Goal: Task Accomplishment & Management: Manage account settings

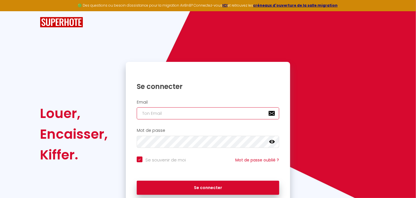
click at [159, 112] on input "email" at bounding box center [208, 113] width 142 height 12
type input "[EMAIL_ADDRESS][DOMAIN_NAME]"
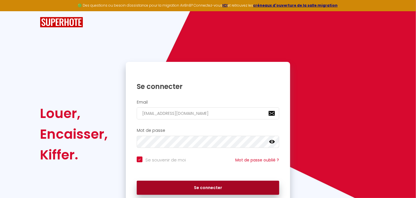
click at [167, 183] on button "Se connecter" at bounding box center [208, 187] width 142 height 14
checkbox input "true"
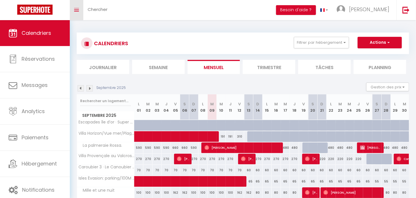
click at [77, 9] on icon "Toggle menubar" at bounding box center [76, 9] width 5 height 3
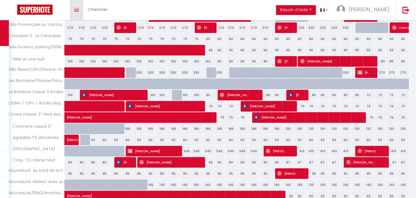
scroll to position [181, 0]
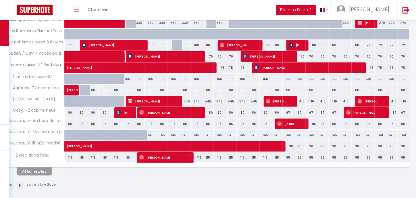
click at [36, 169] on button "Afficher plus" at bounding box center [34, 171] width 34 height 8
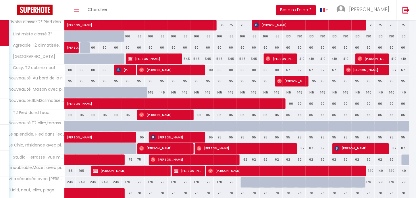
scroll to position [223, 0]
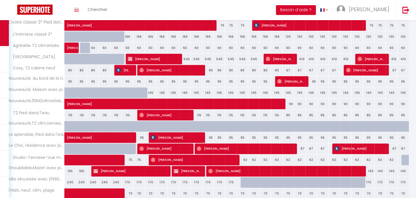
click at [166, 166] on div at bounding box center [161, 171] width 11 height 11
click at [162, 167] on span "[PERSON_NAME]" at bounding box center [129, 170] width 73 height 11
select select "KO"
select select "0"
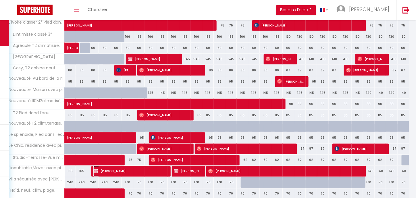
select select "0"
select select "1"
select select
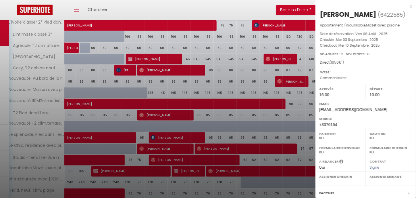
click at [252, 10] on div at bounding box center [208, 99] width 416 height 198
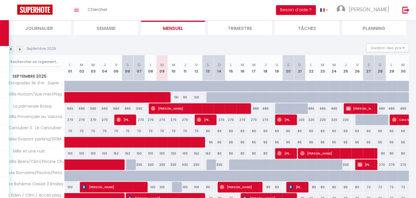
scroll to position [41, 0]
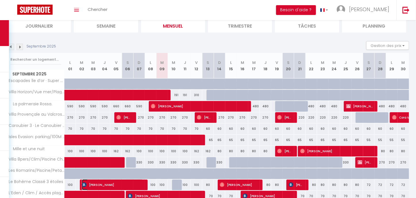
click at [142, 182] on span "[PERSON_NAME]" at bounding box center [112, 184] width 61 height 11
select select "OK"
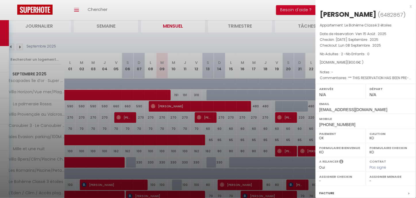
click at [225, 182] on div at bounding box center [208, 99] width 416 height 198
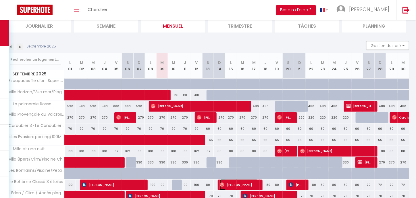
click at [225, 182] on span "[PERSON_NAME]" at bounding box center [239, 184] width 38 height 11
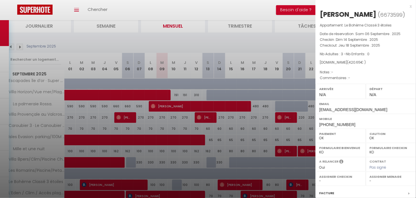
click at [254, 184] on div at bounding box center [208, 99] width 416 height 198
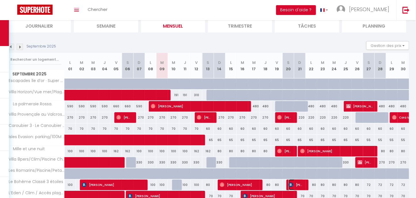
click at [296, 184] on span "[PERSON_NAME]" at bounding box center [296, 184] width 15 height 11
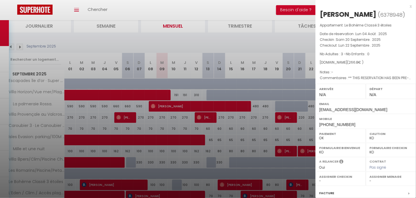
click at [294, 184] on div at bounding box center [208, 99] width 416 height 198
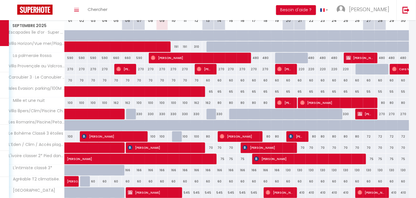
scroll to position [91, 0]
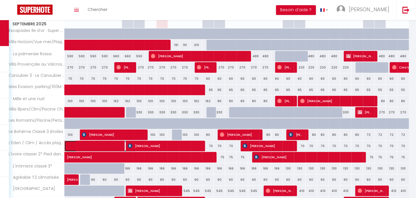
click at [109, 144] on span at bounding box center [104, 145] width 66 height 11
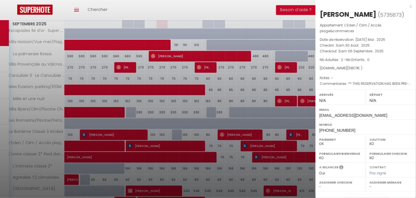
click at [187, 143] on div at bounding box center [208, 99] width 416 height 198
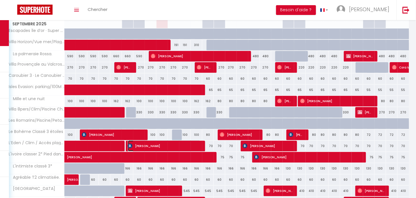
click at [187, 143] on span "[PERSON_NAME]" at bounding box center [164, 145] width 73 height 11
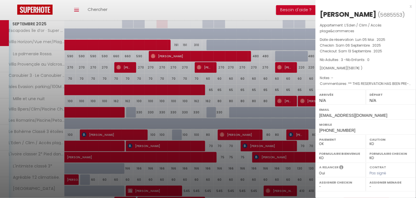
click at [266, 142] on div at bounding box center [208, 99] width 416 height 198
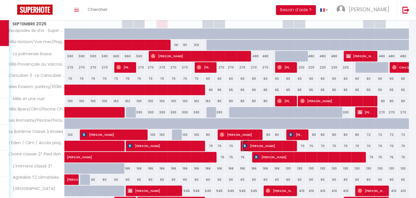
click at [266, 142] on span "[PERSON_NAME]" at bounding box center [268, 145] width 50 height 11
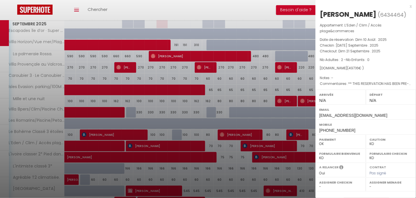
click at [267, 143] on div at bounding box center [208, 99] width 416 height 198
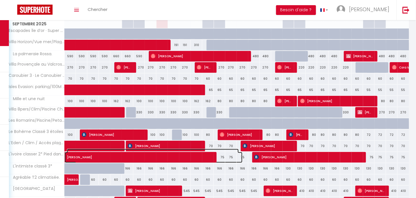
click at [211, 154] on span "[PERSON_NAME]" at bounding box center [153, 154] width 172 height 11
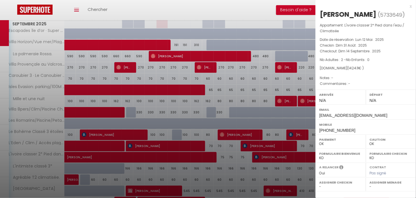
click at [293, 153] on div at bounding box center [208, 99] width 416 height 198
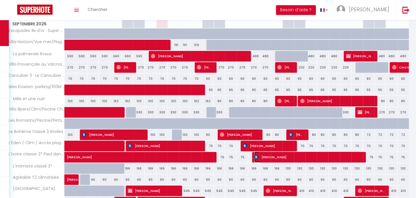
click at [293, 153] on span "[PERSON_NAME]" at bounding box center [307, 156] width 107 height 11
select select "KO"
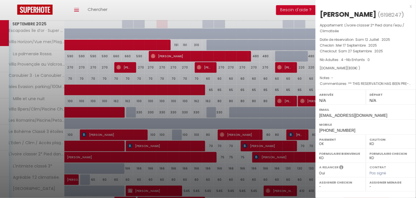
click at [293, 153] on div at bounding box center [208, 99] width 416 height 198
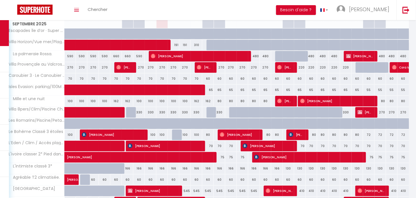
click at [120, 166] on div at bounding box center [120, 171] width 11 height 11
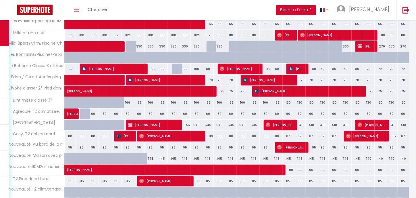
scroll to position [160, 0]
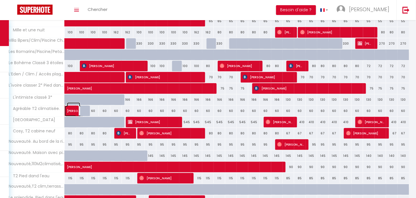
click at [69, 107] on span "[PERSON_NAME]" at bounding box center [73, 107] width 13 height 11
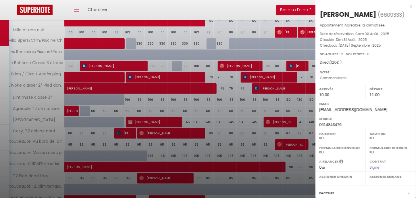
click at [107, 120] on div at bounding box center [208, 99] width 416 height 198
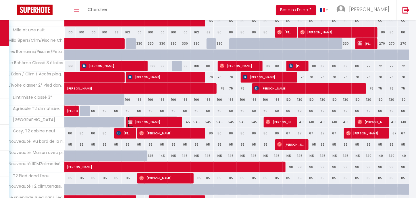
click at [131, 120] on img at bounding box center [130, 121] width 5 height 5
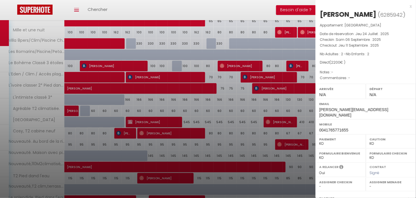
click at [274, 119] on div at bounding box center [208, 99] width 416 height 198
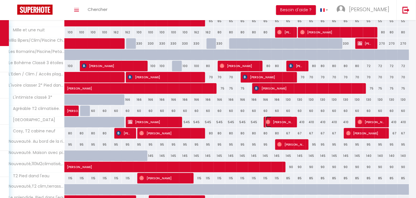
click at [274, 119] on span "[PERSON_NAME]" at bounding box center [279, 121] width 27 height 11
select select "OK"
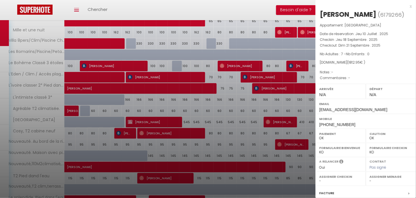
click at [274, 119] on div at bounding box center [208, 99] width 416 height 198
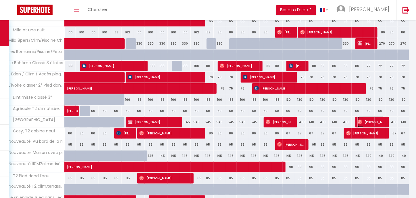
click at [378, 118] on span "[PERSON_NAME]" at bounding box center [371, 121] width 27 height 11
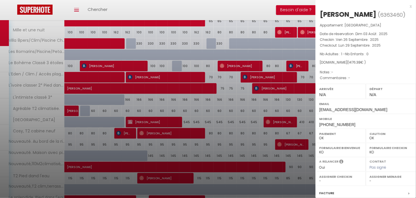
click at [378, 118] on label "Mobile" at bounding box center [365, 119] width 93 height 6
drag, startPoint x: 297, startPoint y: 122, endPoint x: 242, endPoint y: 133, distance: 55.9
click at [255, 121] on div at bounding box center [208, 99] width 416 height 198
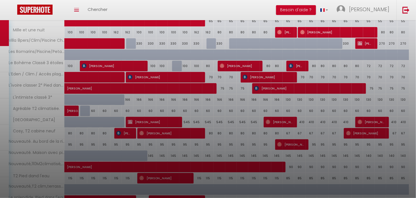
click at [242, 133] on div at bounding box center [208, 99] width 416 height 198
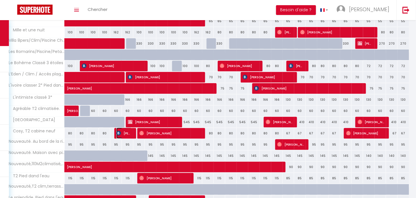
click at [126, 131] on span "[PERSON_NAME]" at bounding box center [123, 133] width 15 height 11
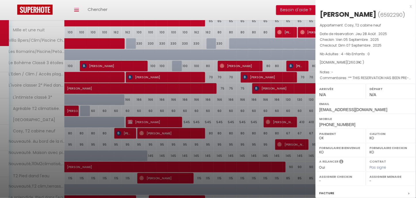
click at [167, 132] on div at bounding box center [208, 99] width 416 height 198
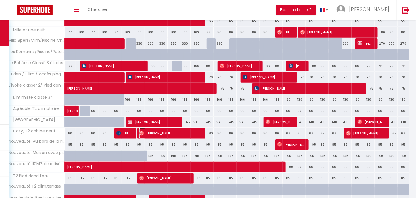
click at [167, 132] on span "[PERSON_NAME]" at bounding box center [169, 133] width 61 height 11
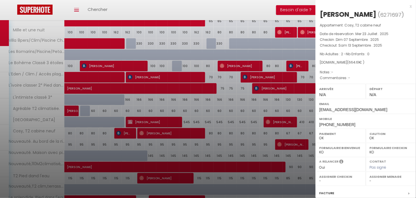
click at [169, 132] on div at bounding box center [208, 99] width 416 height 198
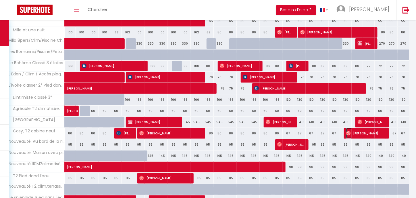
click at [353, 133] on span "[PERSON_NAME]" at bounding box center [365, 133] width 38 height 11
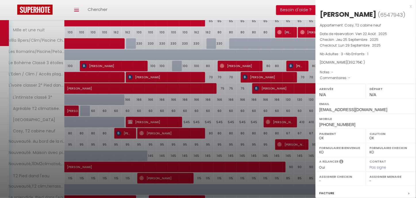
click at [182, 134] on div at bounding box center [208, 99] width 416 height 198
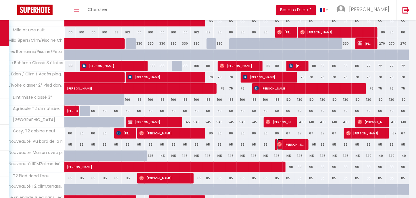
click at [292, 141] on span "[PERSON_NAME]" at bounding box center [290, 144] width 27 height 11
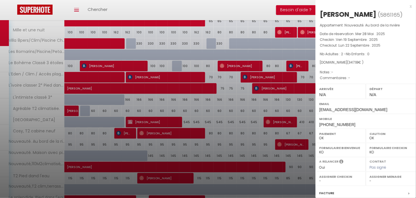
click at [292, 141] on div at bounding box center [208, 99] width 416 height 198
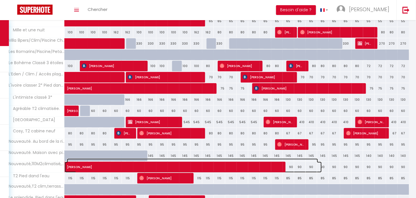
click at [273, 166] on span "[PERSON_NAME]" at bounding box center [192, 163] width 251 height 11
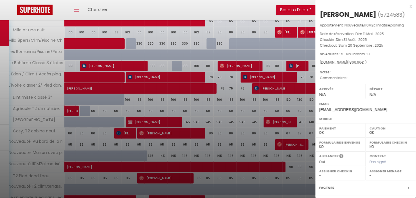
click at [182, 173] on div at bounding box center [208, 99] width 416 height 198
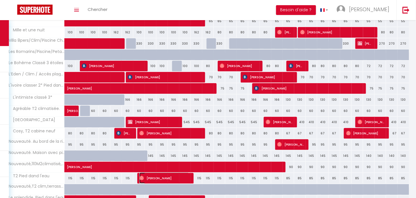
click at [182, 173] on span "[PERSON_NAME]" at bounding box center [164, 177] width 50 height 11
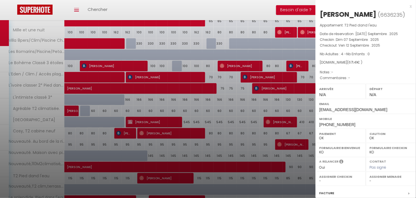
click at [182, 174] on div at bounding box center [208, 99] width 416 height 198
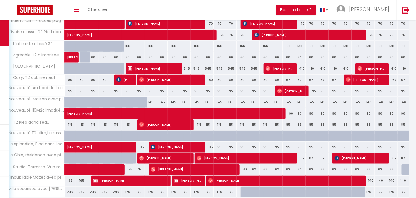
scroll to position [215, 0]
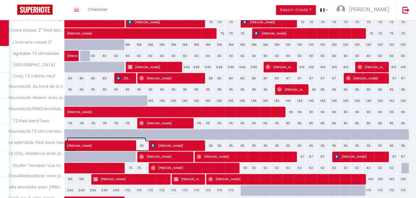
click at [110, 139] on span "[PERSON_NAME]" at bounding box center [106, 142] width 79 height 11
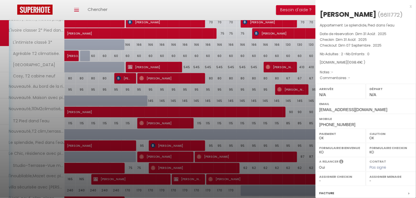
click at [195, 141] on div at bounding box center [208, 99] width 416 height 198
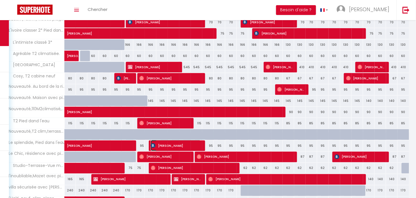
click at [195, 141] on span "[PERSON_NAME]" at bounding box center [176, 145] width 50 height 11
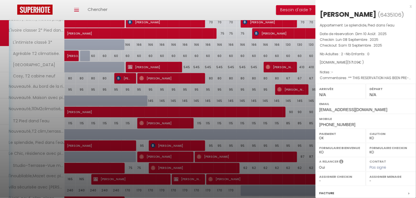
click at [195, 142] on div at bounding box center [208, 99] width 416 height 198
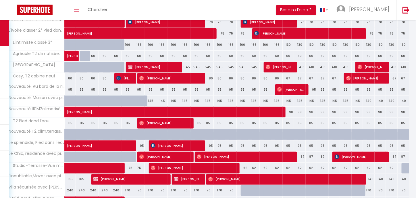
click at [132, 155] on div at bounding box center [131, 160] width 11 height 11
click at [135, 155] on div at bounding box center [132, 156] width 8 height 11
click at [140, 155] on img at bounding box center [141, 156] width 5 height 5
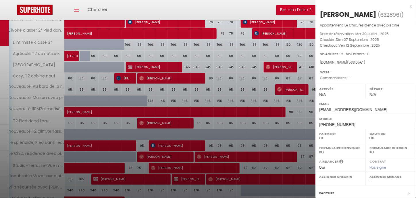
click at [217, 154] on div at bounding box center [208, 99] width 416 height 198
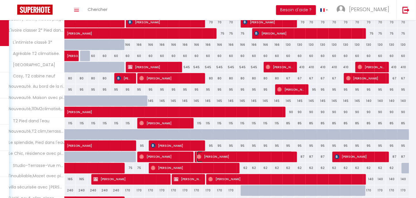
click at [217, 154] on span "[PERSON_NAME]" at bounding box center [245, 156] width 96 height 11
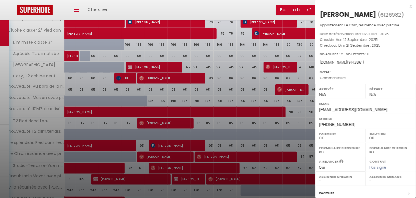
click at [217, 156] on div at bounding box center [208, 99] width 416 height 198
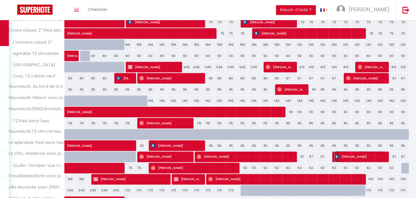
click at [358, 154] on span "[PERSON_NAME]" at bounding box center [360, 156] width 50 height 11
select select "KO"
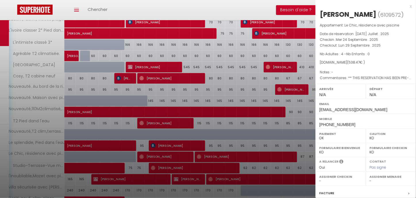
click at [111, 165] on div at bounding box center [208, 99] width 416 height 198
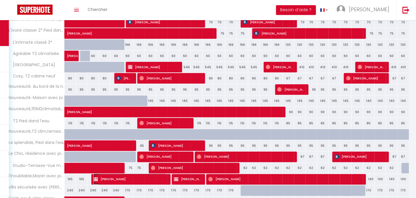
click at [116, 176] on span "[PERSON_NAME]" at bounding box center [129, 178] width 73 height 11
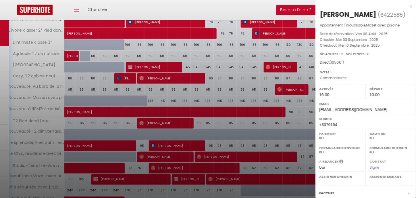
click at [193, 176] on div at bounding box center [208, 99] width 416 height 198
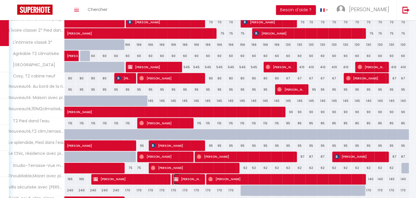
click at [193, 176] on span "[PERSON_NAME]" at bounding box center [187, 178] width 27 height 11
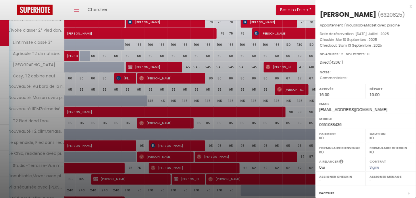
click at [226, 174] on div at bounding box center [208, 99] width 416 height 198
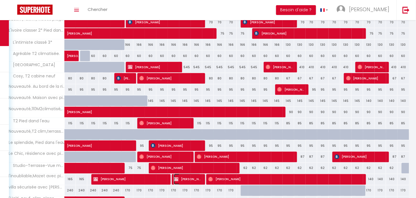
click at [190, 178] on span "[PERSON_NAME]" at bounding box center [187, 178] width 27 height 11
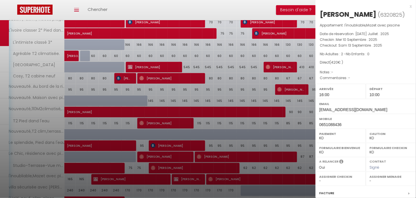
click at [218, 179] on div at bounding box center [208, 99] width 416 height 198
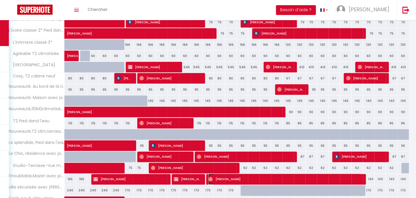
click at [228, 178] on span "[PERSON_NAME]" at bounding box center [284, 178] width 153 height 11
select select "OK"
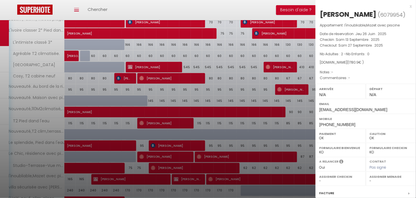
click at [228, 178] on div at bounding box center [208, 99] width 416 height 198
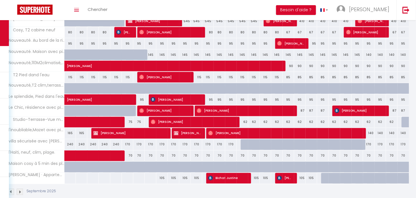
scroll to position [267, 0]
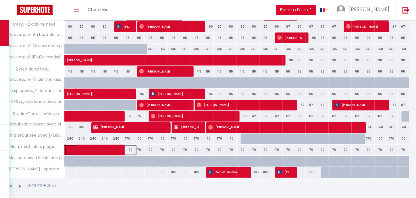
click at [120, 146] on span at bounding box center [104, 149] width 66 height 11
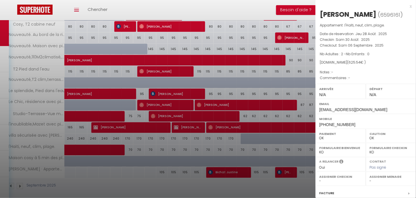
click at [223, 170] on div at bounding box center [208, 99] width 416 height 198
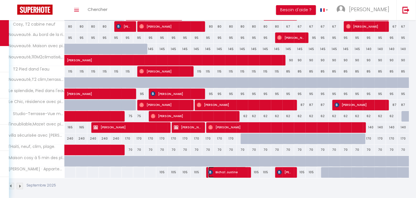
click at [231, 169] on span "Bichat Justine" at bounding box center [227, 172] width 38 height 11
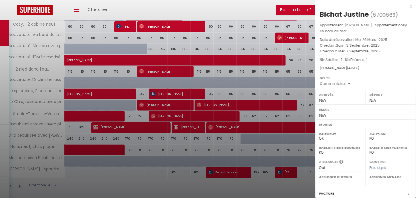
click at [282, 170] on div at bounding box center [208, 99] width 416 height 198
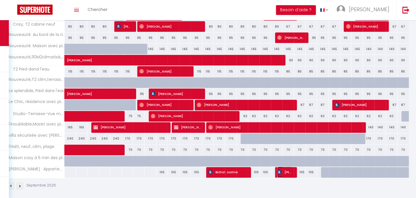
click at [282, 170] on img at bounding box center [279, 172] width 5 height 5
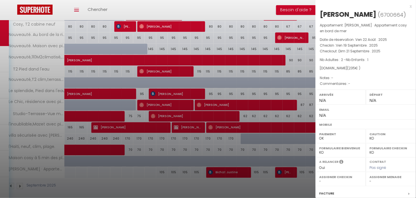
click at [97, 145] on div at bounding box center [208, 99] width 416 height 198
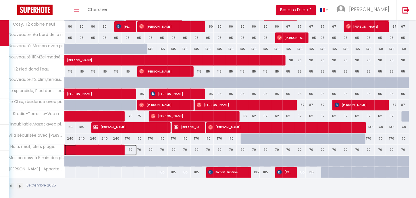
click at [104, 147] on span at bounding box center [104, 149] width 66 height 11
select select "OK"
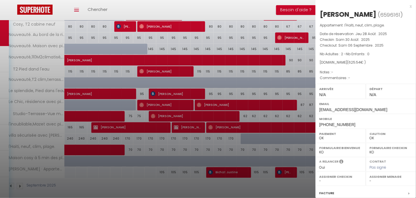
click at [51, 122] on div at bounding box center [208, 99] width 416 height 198
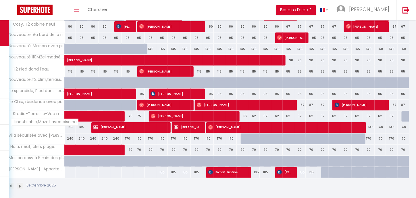
click at [51, 119] on span "l'inoubliable,Mazet avec piscine" at bounding box center [44, 122] width 67 height 7
click at [77, 9] on icon "Toggle menubar" at bounding box center [76, 9] width 5 height 3
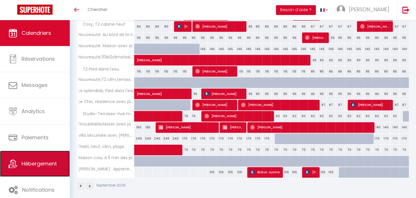
click at [37, 160] on span "Hébergement" at bounding box center [39, 163] width 35 height 7
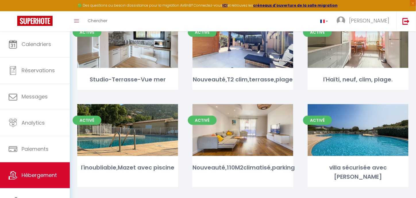
scroll to position [59, 0]
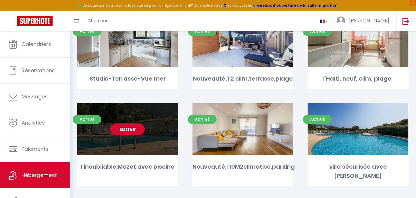
click at [159, 140] on div "Editer" at bounding box center [127, 129] width 101 height 52
select select "3"
select select "2"
select select "1"
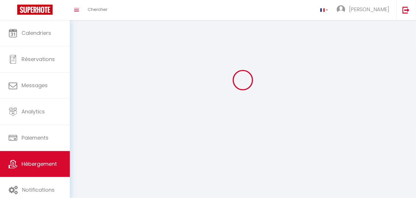
select select
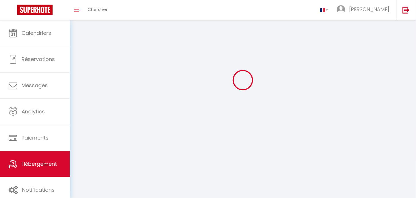
select select
checkbox input "false"
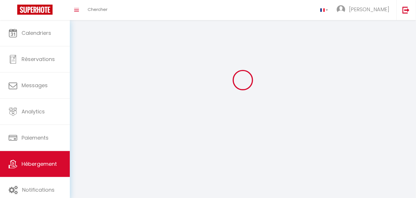
select select
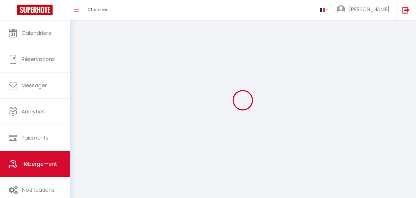
select select
checkbox input "false"
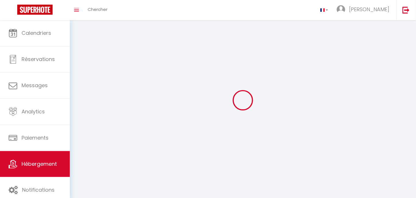
checkbox input "false"
select select
select select "1"
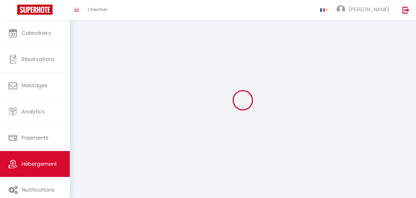
select select "28"
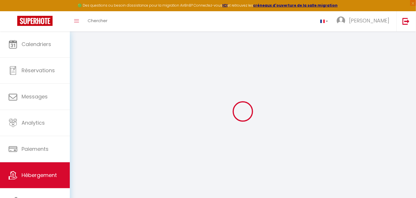
select select
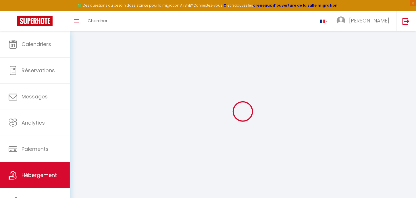
select select
checkbox input "false"
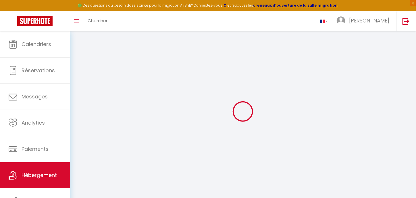
select select
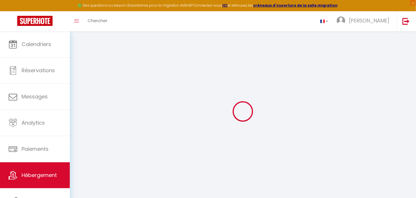
select select
checkbox input "false"
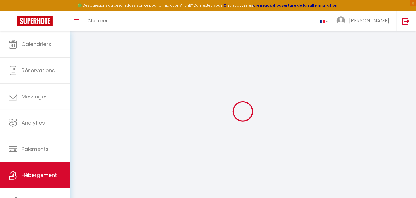
checkbox input "false"
select select
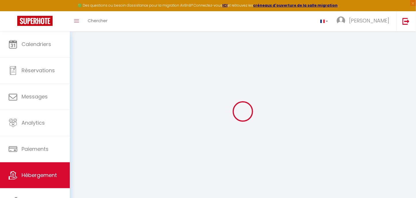
select select
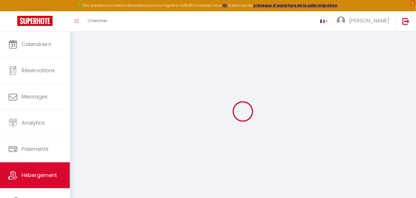
checkbox input "false"
select select
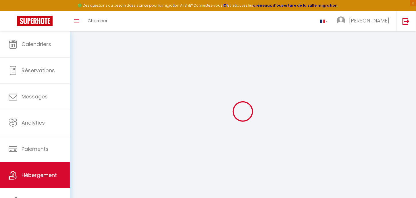
select select
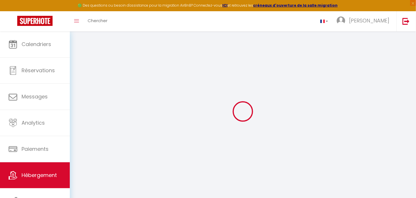
select select
checkbox input "false"
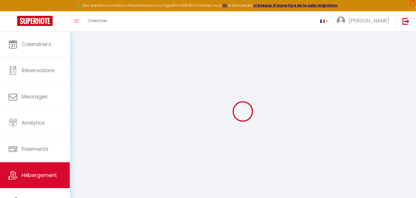
checkbox input "false"
select select
type input "l'inoubliable,Mazet avec piscine"
type input "[PERSON_NAME]"
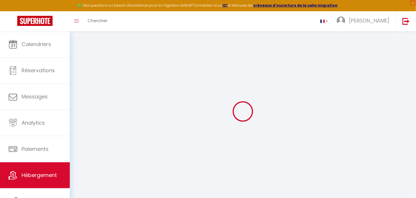
select select "8"
select select "2"
type input "120"
type input "100"
type input "650"
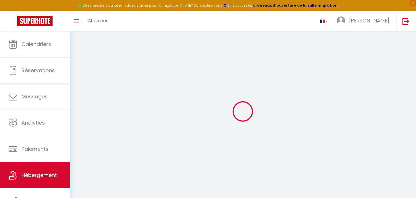
select select
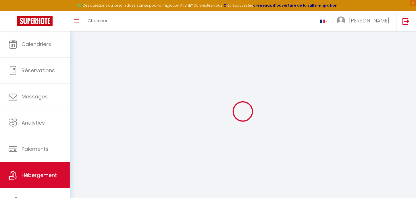
type input "[STREET_ADDRESS]"
type input "83250"
type input "La Londe-les-Maures"
type input "[PERSON_NAME][EMAIL_ADDRESS][DOMAIN_NAME][PERSON_NAME]"
select select
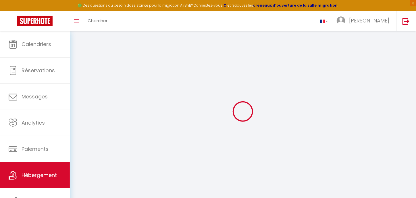
checkbox input "false"
select select
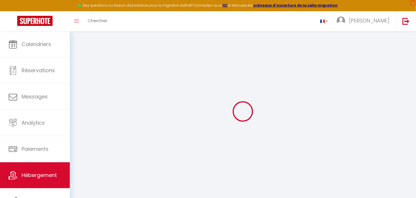
select select
type input "0"
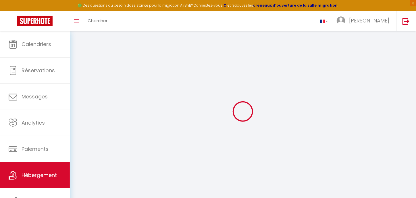
select select
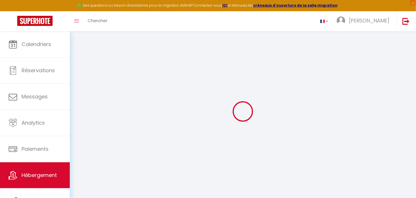
select select
checkbox input "false"
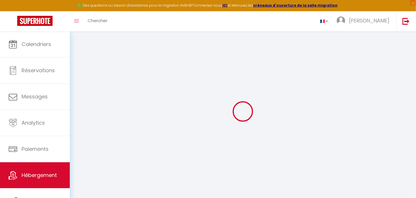
select select
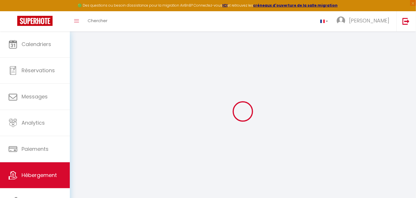
select select
checkbox input "false"
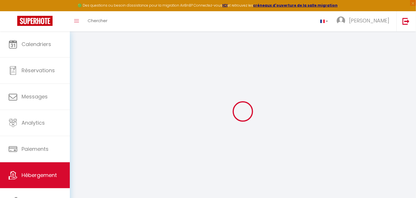
select select
checkbox input "false"
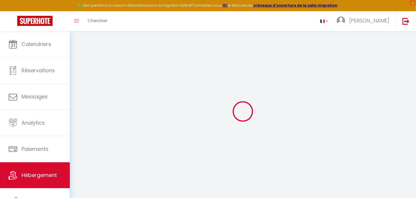
select select "14:00"
select select
select select "11:00"
select select "30"
select select "120"
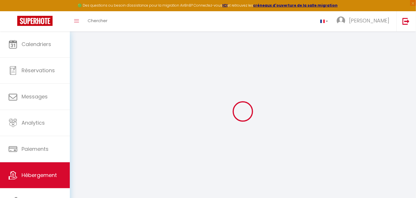
select select
checkbox input "false"
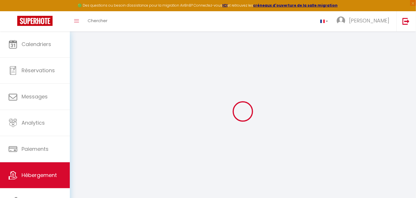
checkbox input "false"
select select
checkbox input "false"
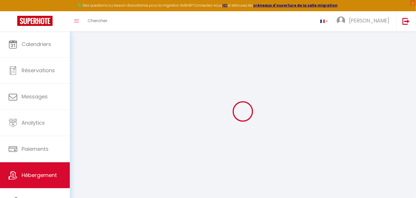
checkbox input "false"
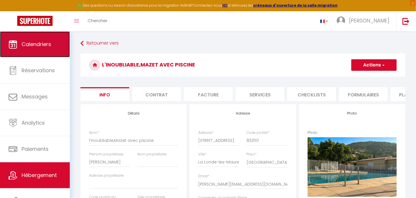
click at [48, 46] on span "Calendriers" at bounding box center [37, 44] width 30 height 7
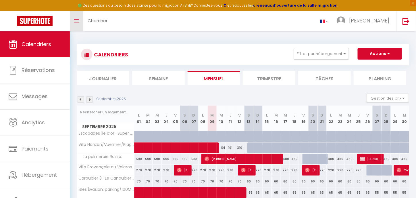
click at [76, 22] on icon "Toggle menubar" at bounding box center [76, 20] width 5 height 3
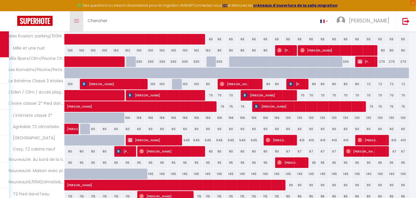
scroll to position [155, 0]
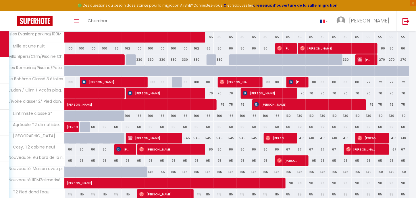
click at [295, 46] on div at bounding box center [291, 48] width 11 height 11
click at [290, 46] on div at bounding box center [288, 48] width 11 height 11
click at [286, 48] on span "[PERSON_NAME] Legal" at bounding box center [283, 48] width 12 height 11
select select "OK"
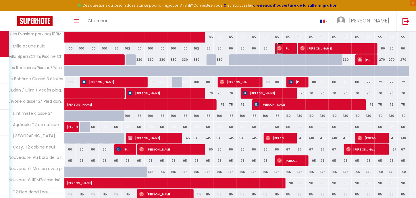
select select "OK"
select select "0"
select select "1"
select select
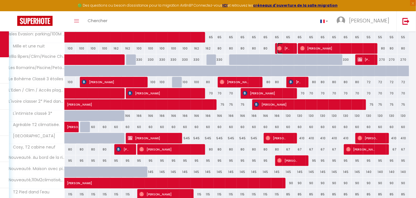
select select
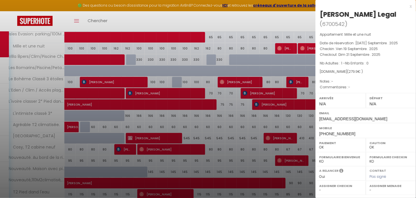
click at [273, 57] on div at bounding box center [208, 99] width 416 height 198
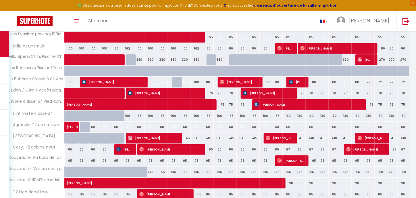
click at [273, 57] on div at bounding box center [276, 59] width 11 height 11
click at [232, 58] on div at bounding box center [234, 59] width 11 height 11
click at [232, 59] on div at bounding box center [234, 59] width 11 height 11
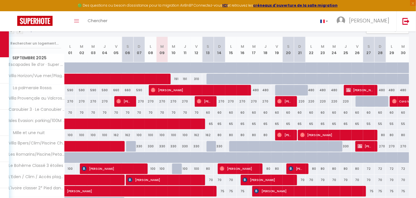
scroll to position [69, 0]
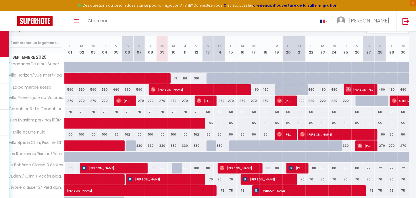
click at [234, 146] on div at bounding box center [234, 145] width 11 height 11
click at [255, 166] on span "[PERSON_NAME]" at bounding box center [239, 167] width 38 height 11
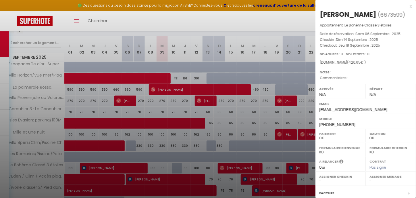
click at [231, 188] on div at bounding box center [208, 99] width 416 height 198
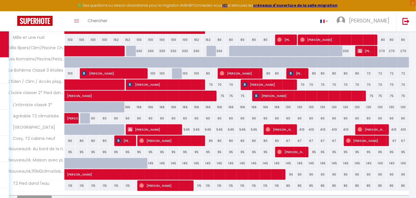
scroll to position [192, 0]
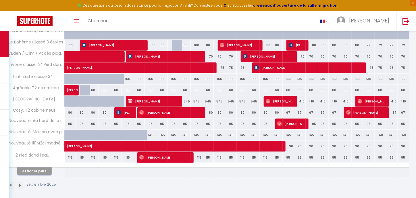
click at [30, 167] on button "Afficher plus" at bounding box center [34, 171] width 34 height 8
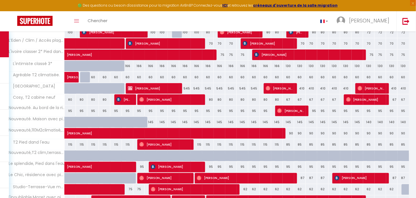
scroll to position [205, 0]
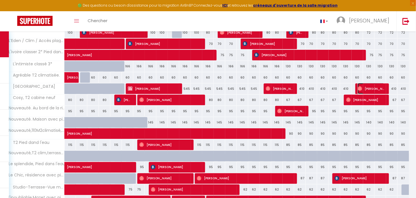
click at [369, 86] on span "[PERSON_NAME]" at bounding box center [371, 88] width 27 height 11
